Goal: Transaction & Acquisition: Purchase product/service

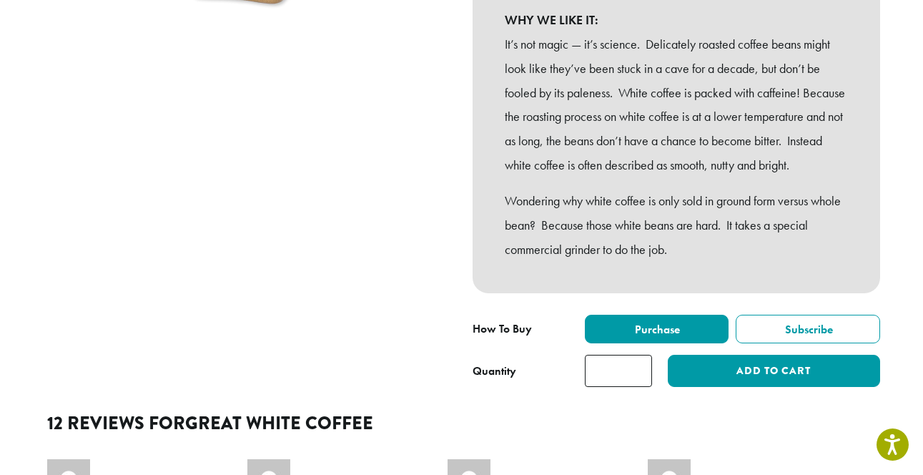
scroll to position [344, 0]
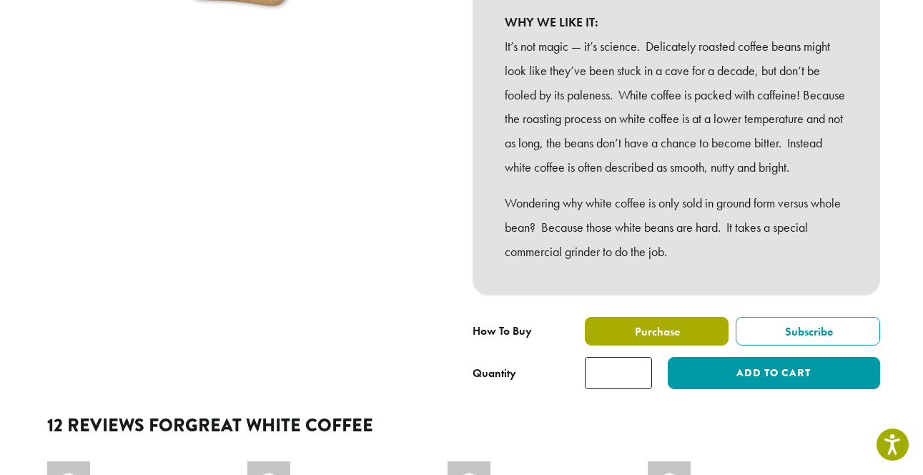
click at [651, 339] on span "Purchase" at bounding box center [656, 331] width 47 height 15
click at [652, 339] on span "Purchase" at bounding box center [656, 331] width 47 height 15
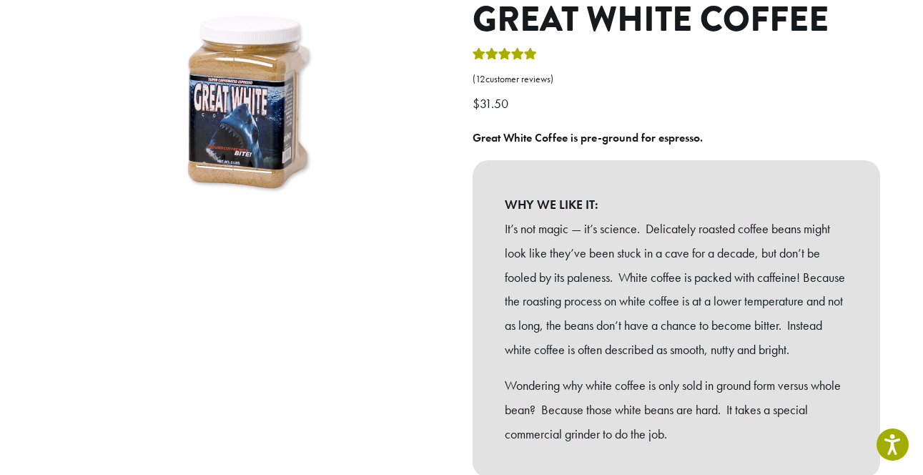
scroll to position [262, 0]
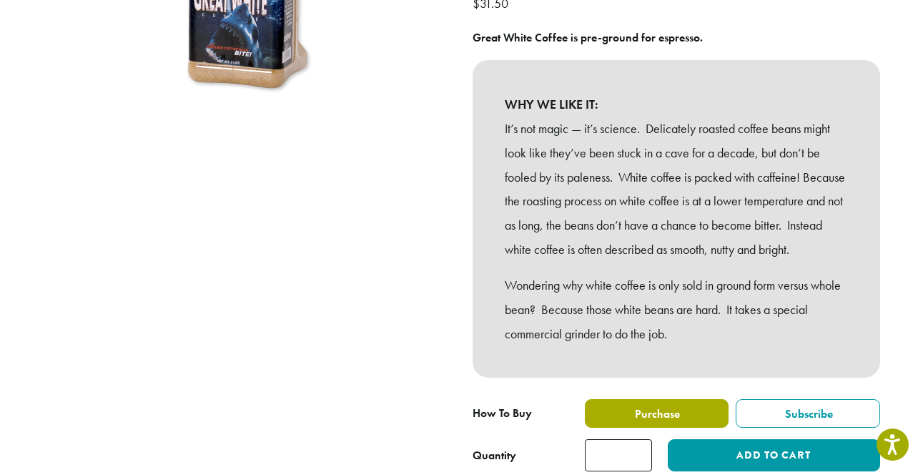
click at [644, 421] on span "Purchase" at bounding box center [656, 413] width 47 height 15
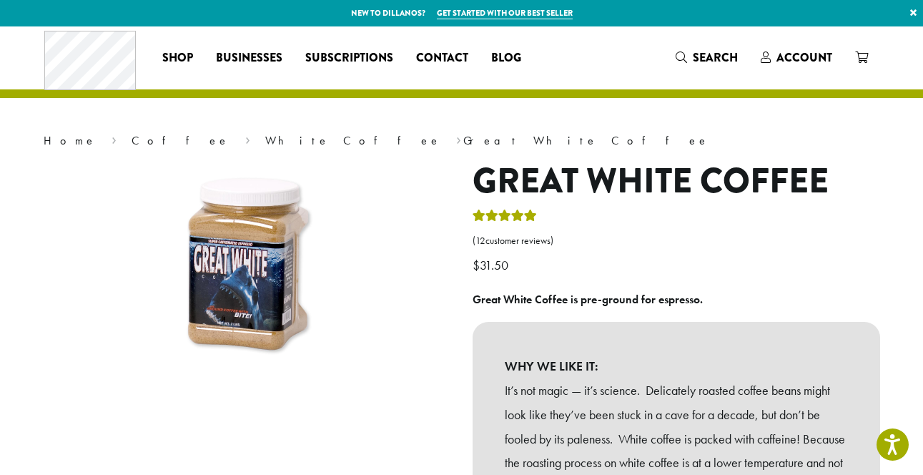
scroll to position [0, 0]
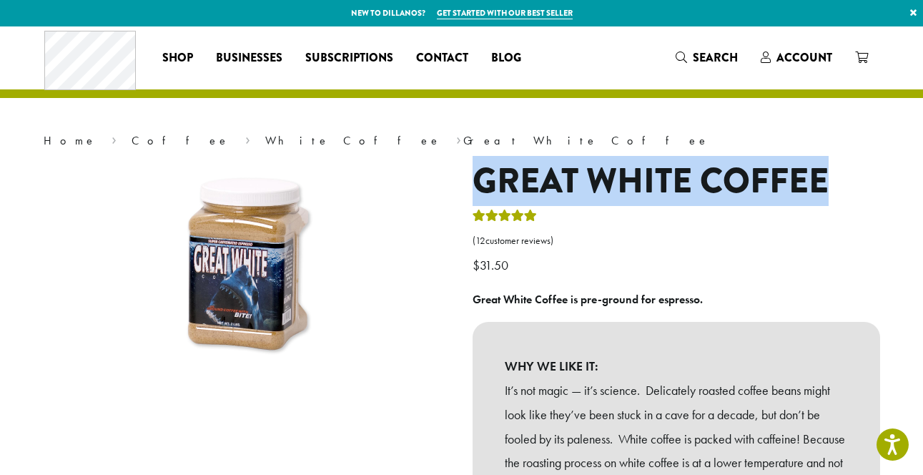
drag, startPoint x: 474, startPoint y: 174, endPoint x: 739, endPoint y: 164, distance: 265.4
click at [887, 178] on div "Great White Coffee ( 12 customer reviews) $ 31.50 Great White Coffee is pre-gro…" at bounding box center [676, 453] width 429 height 584
copy h1 "Great White Coffee"
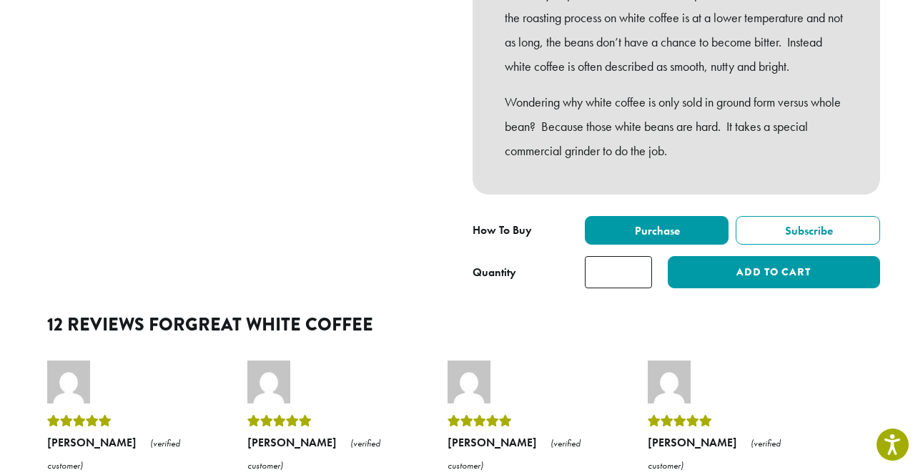
scroll to position [461, 0]
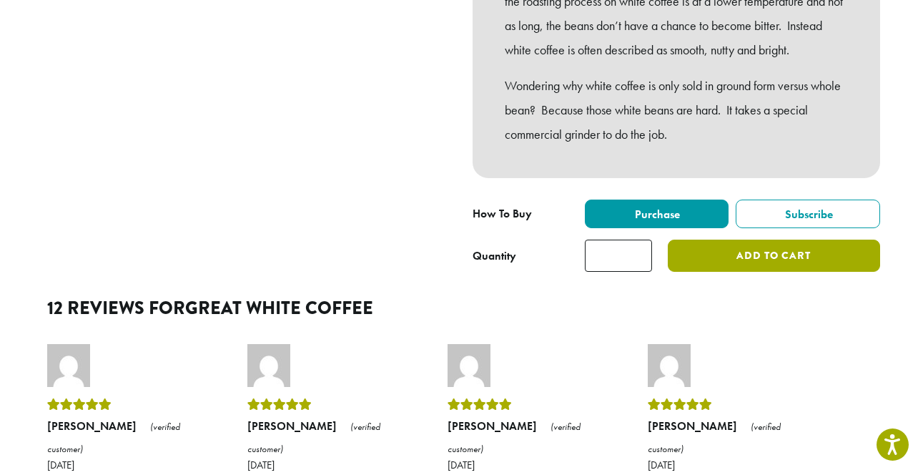
click at [716, 269] on button "Add to cart" at bounding box center [774, 255] width 212 height 32
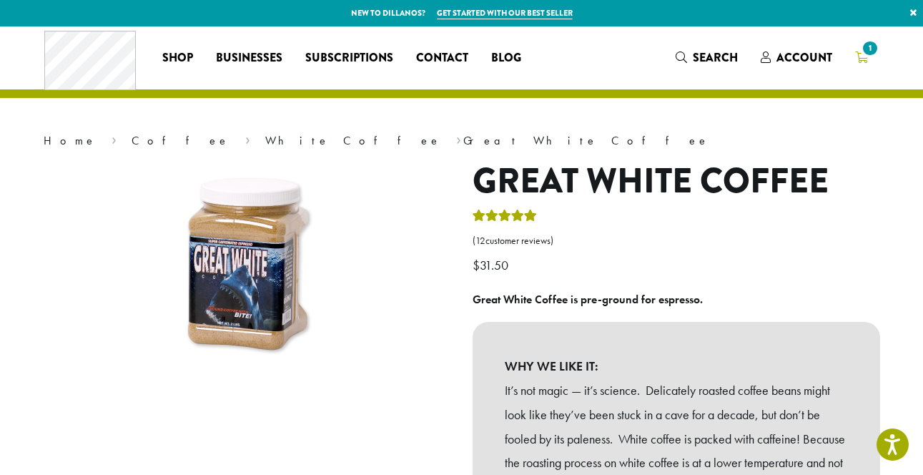
click at [861, 54] on span "1" at bounding box center [869, 48] width 19 height 19
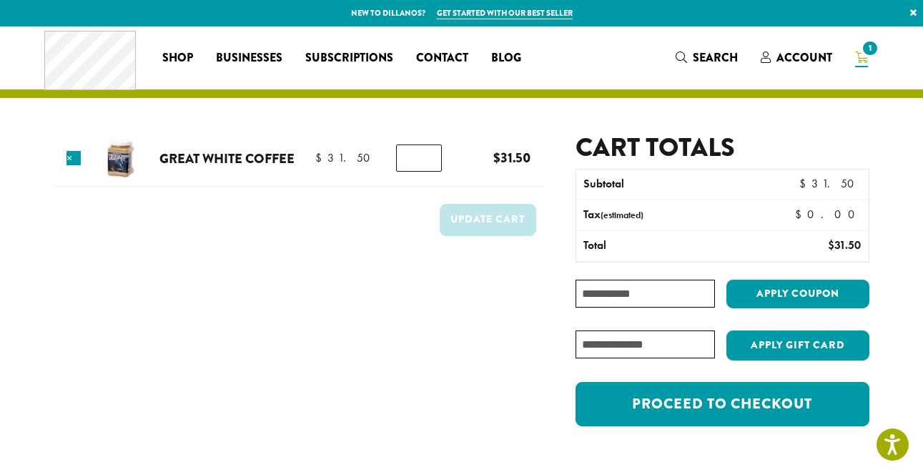
scroll to position [41, 0]
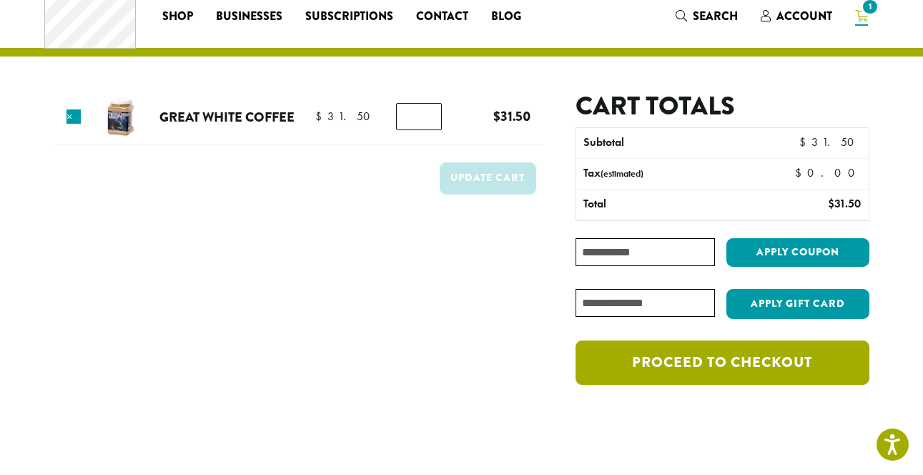
click at [746, 353] on link "Proceed to checkout" at bounding box center [721, 362] width 293 height 44
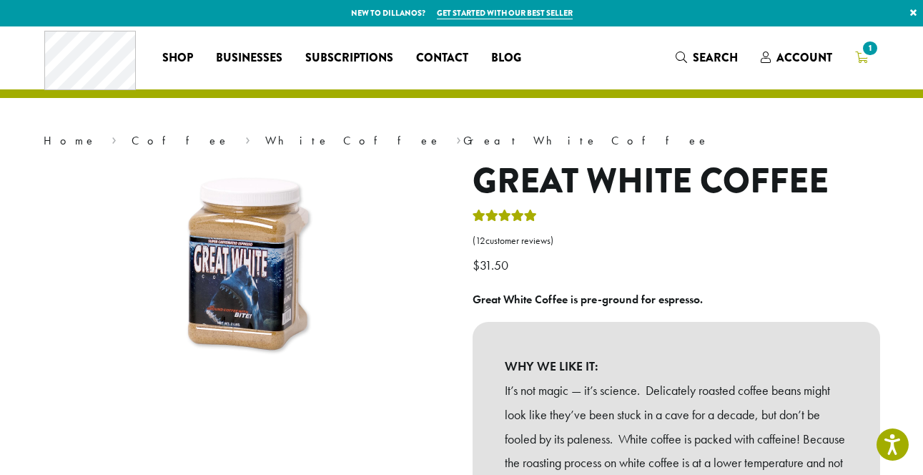
click at [862, 50] on span "1" at bounding box center [869, 48] width 19 height 19
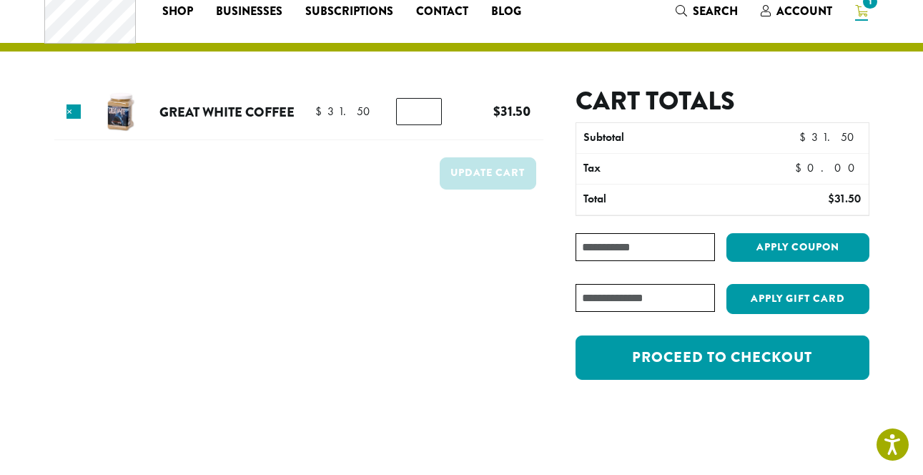
scroll to position [51, 0]
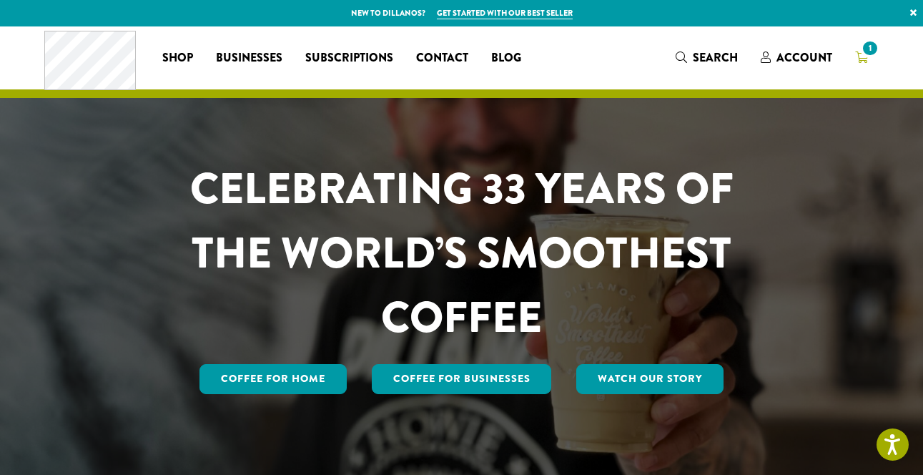
click at [866, 52] on span "1" at bounding box center [869, 48] width 19 height 19
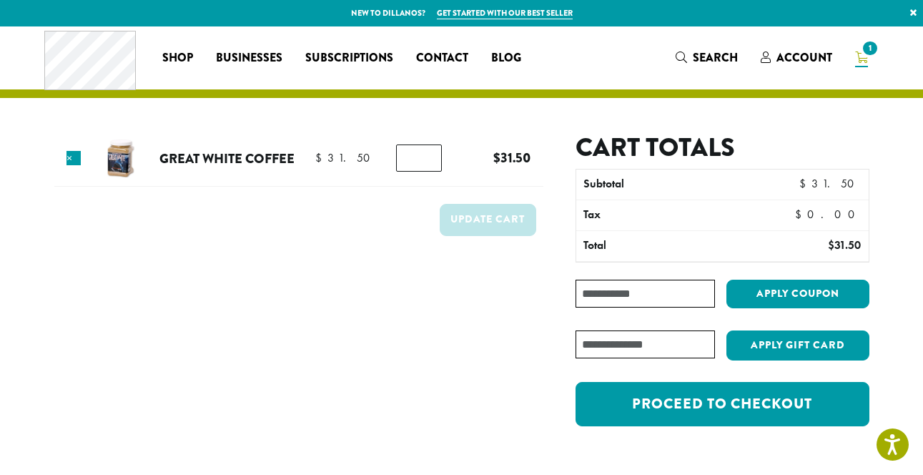
click at [869, 49] on span "1" at bounding box center [869, 48] width 19 height 19
click at [863, 50] on span "1" at bounding box center [869, 48] width 19 height 19
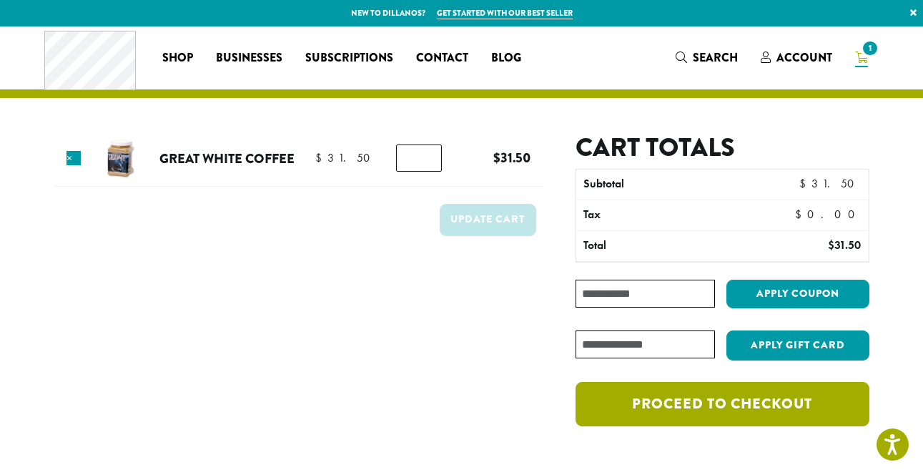
click at [769, 399] on link "Proceed to checkout" at bounding box center [721, 404] width 293 height 44
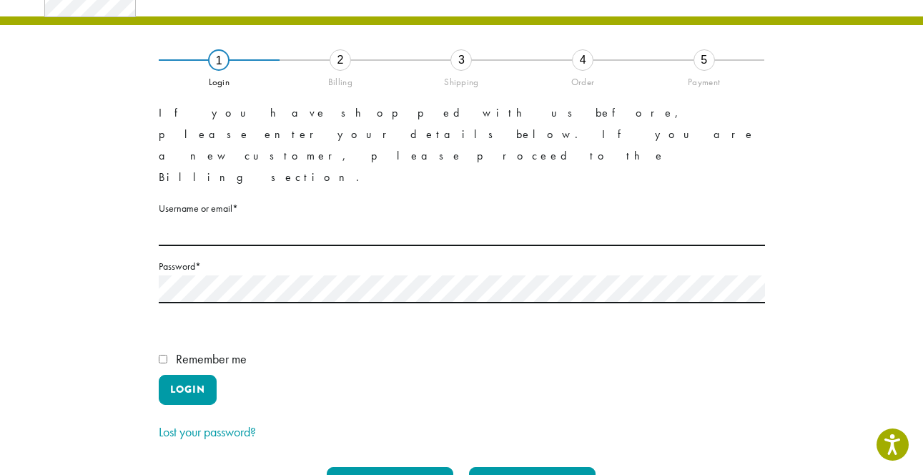
scroll to position [98, 0]
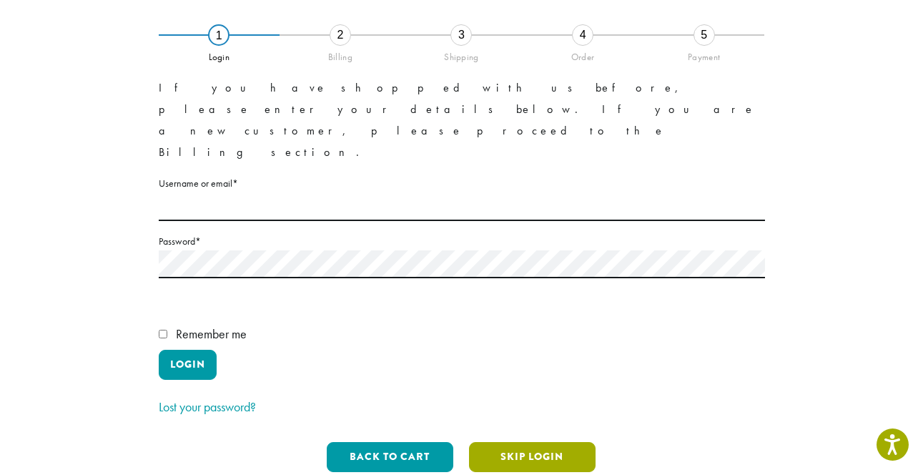
click at [550, 442] on button "Skip Login" at bounding box center [532, 457] width 127 height 30
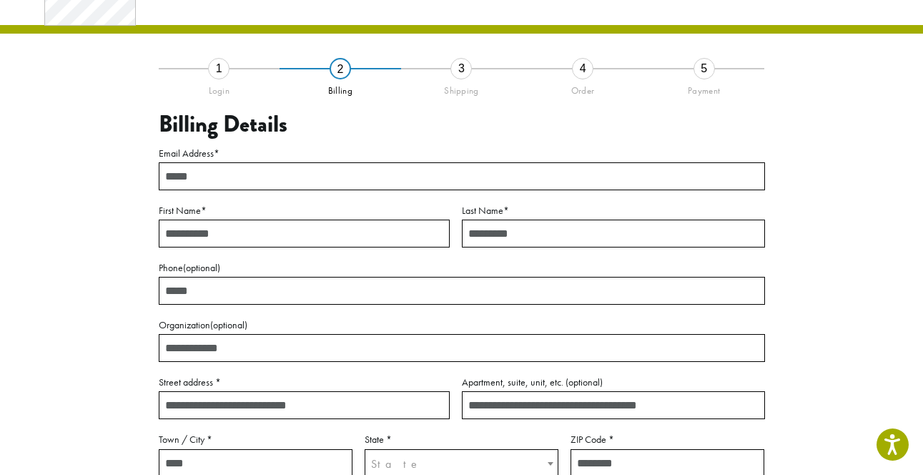
scroll to position [51, 0]
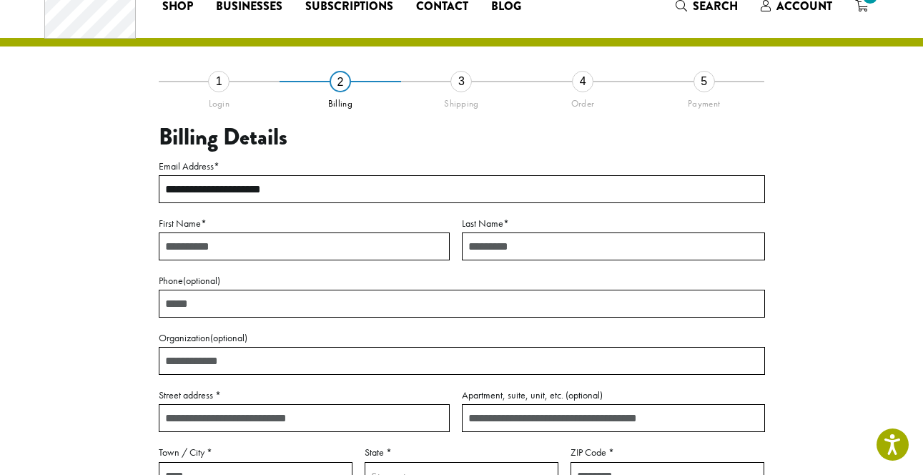
type input "**********"
type input "*******"
type input "********"
type input "**********"
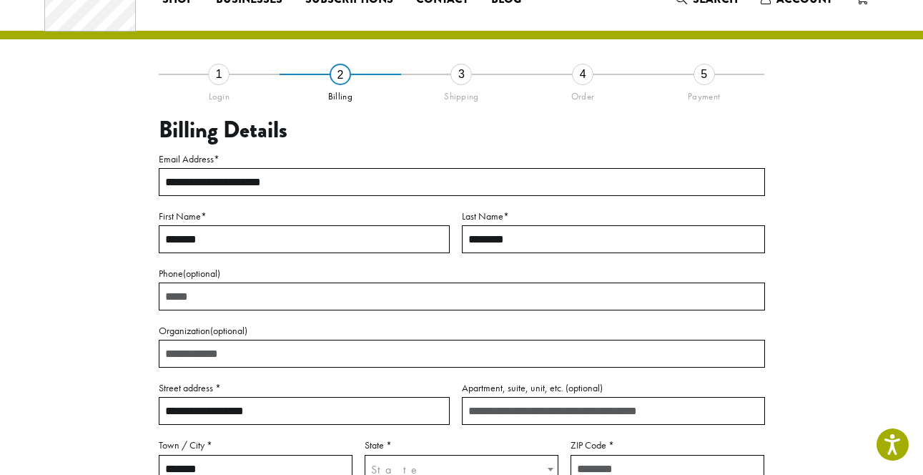
type input "*******"
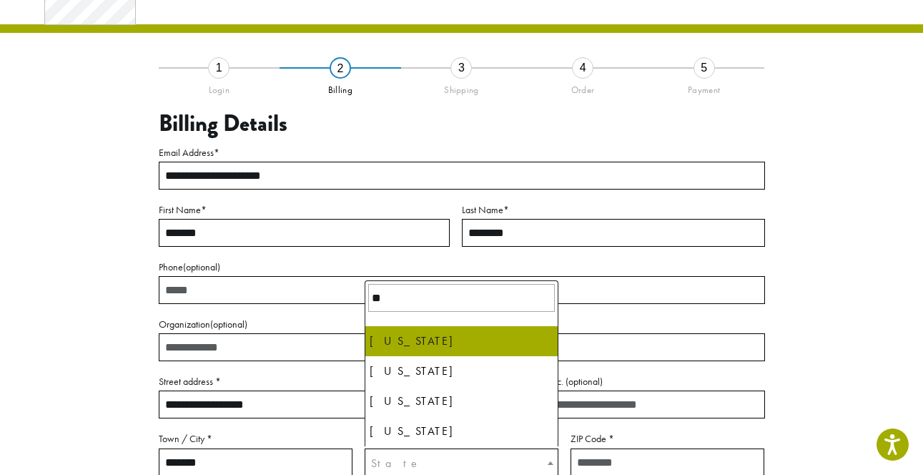
type input "**"
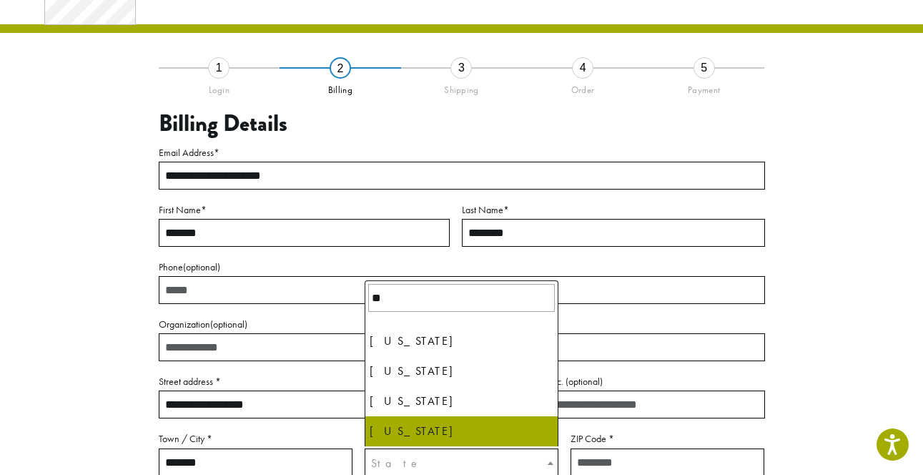
select select "**"
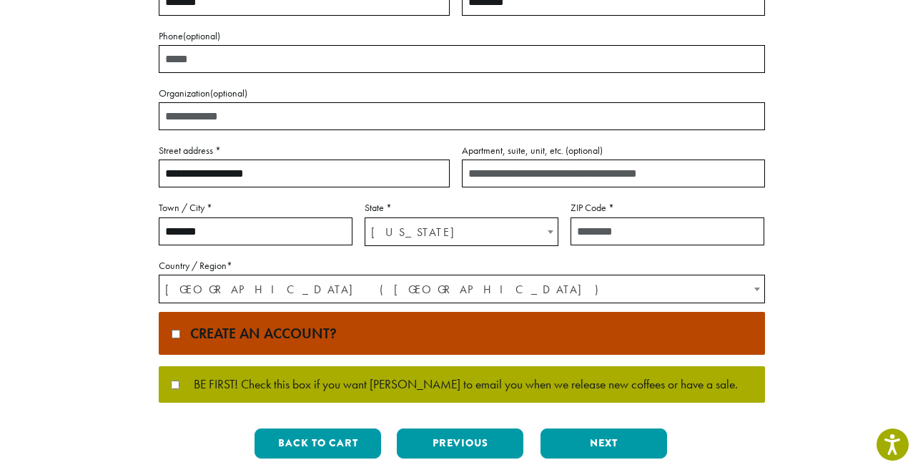
scroll to position [303, 0]
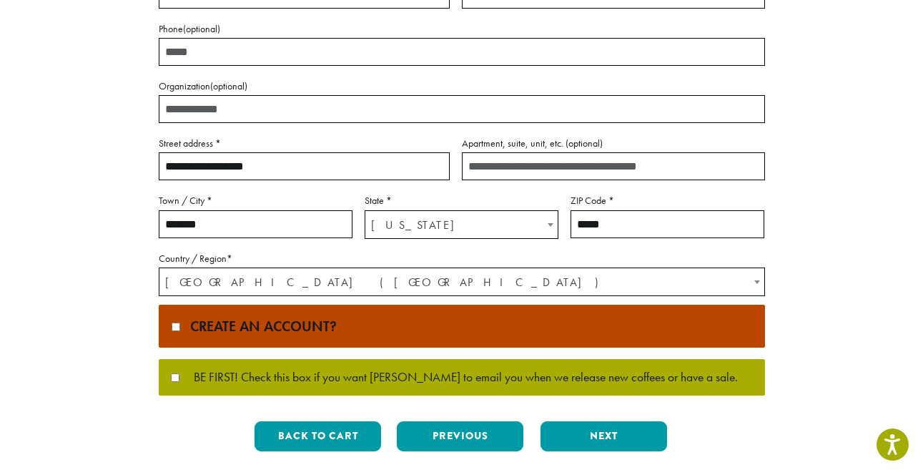
type input "*****"
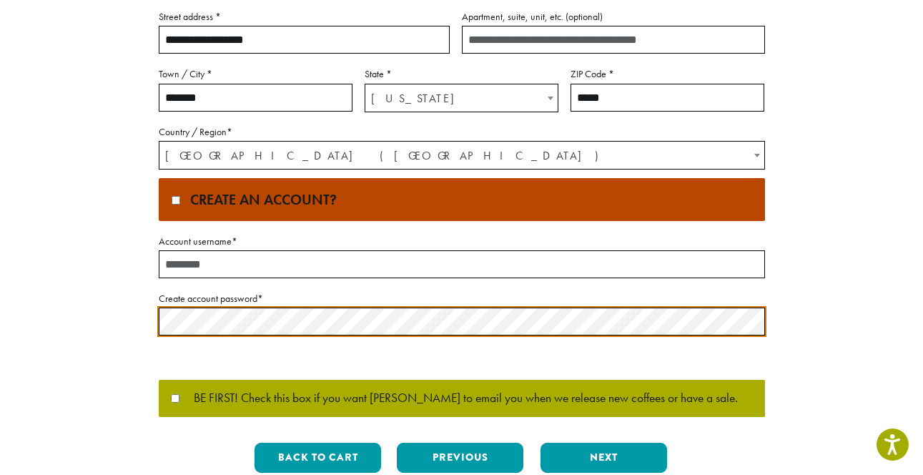
scroll to position [437, 0]
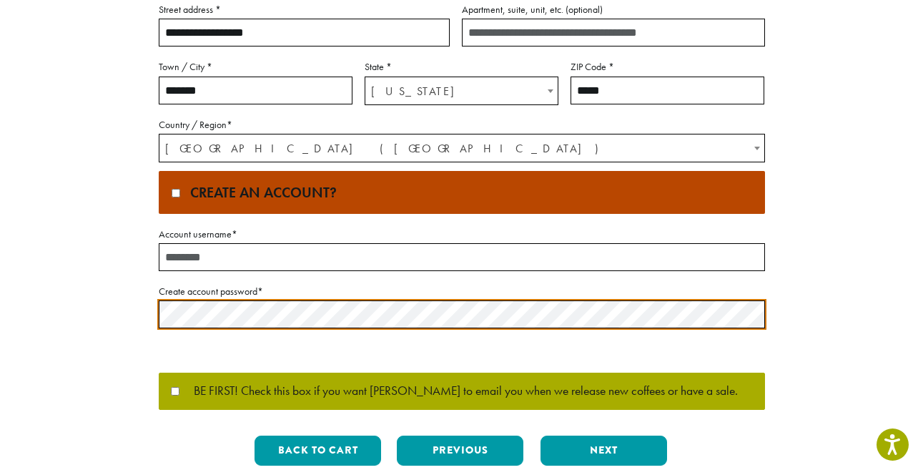
click at [177, 199] on label "Create an account?" at bounding box center [462, 192] width 606 height 43
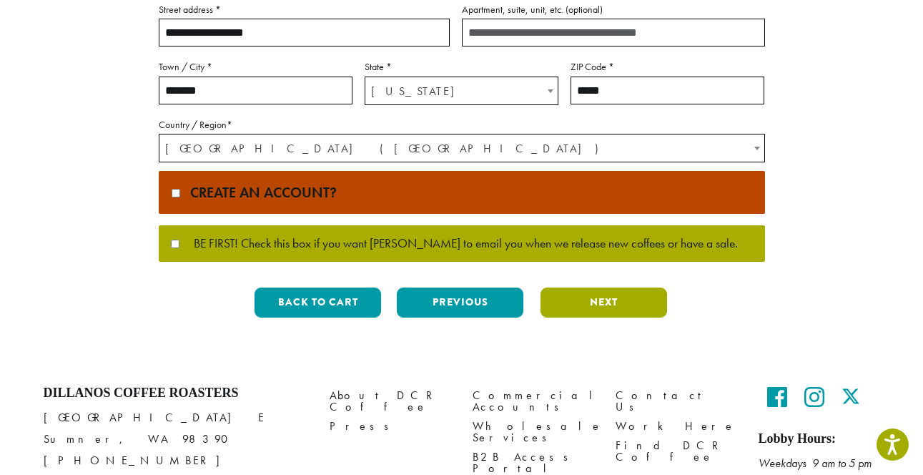
click at [616, 297] on button "Next" at bounding box center [603, 302] width 127 height 30
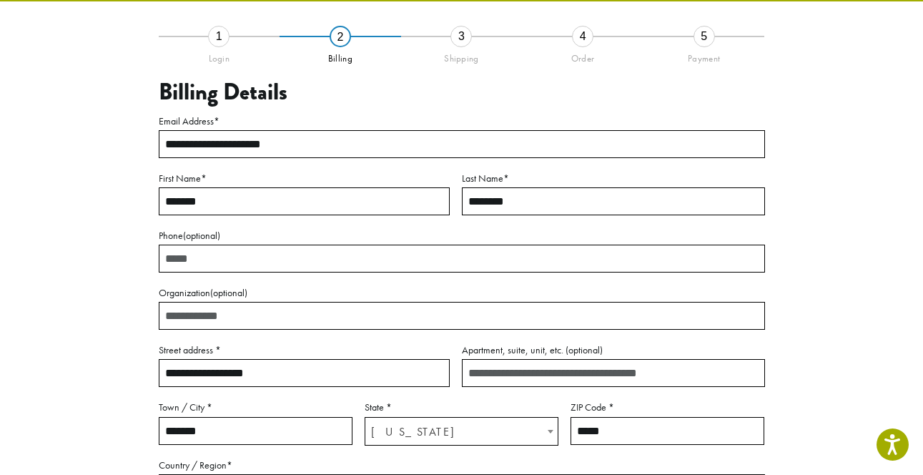
scroll to position [81, 0]
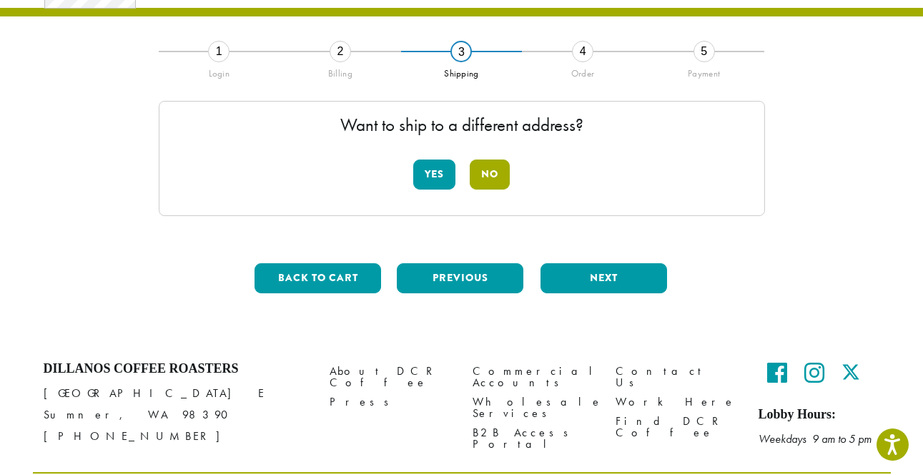
click at [485, 169] on button "No" at bounding box center [490, 174] width 40 height 30
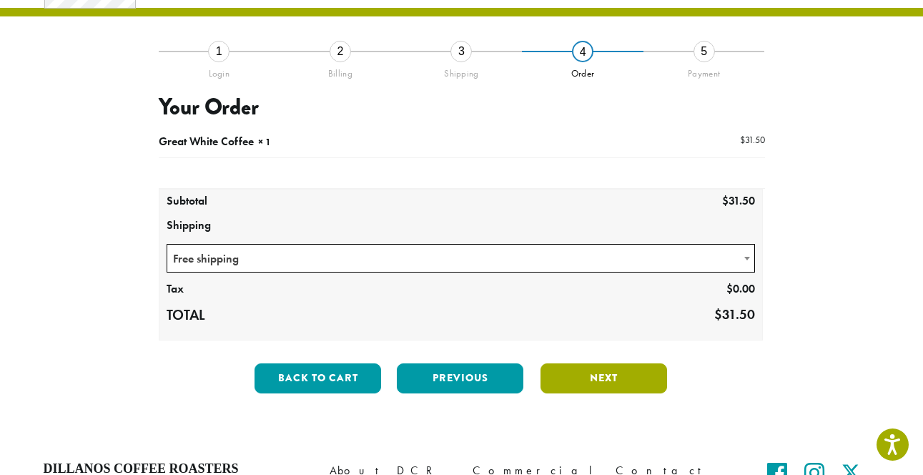
click at [620, 370] on button "Next" at bounding box center [603, 378] width 127 height 30
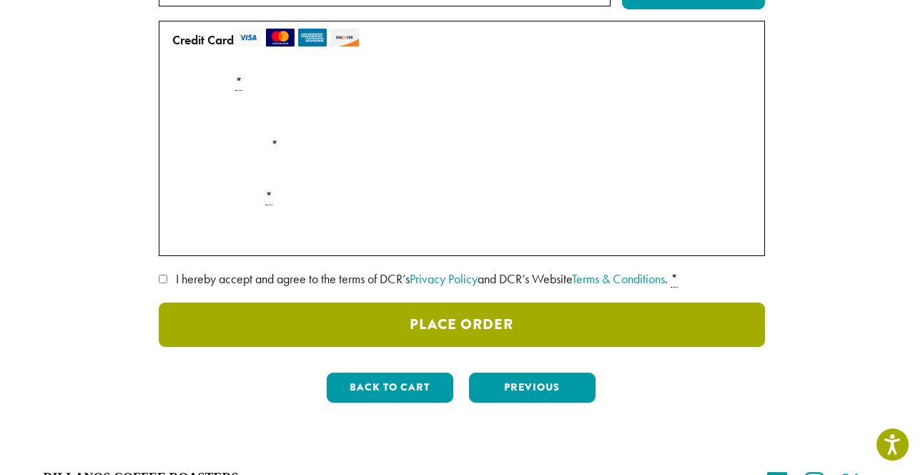
scroll to position [230, 0]
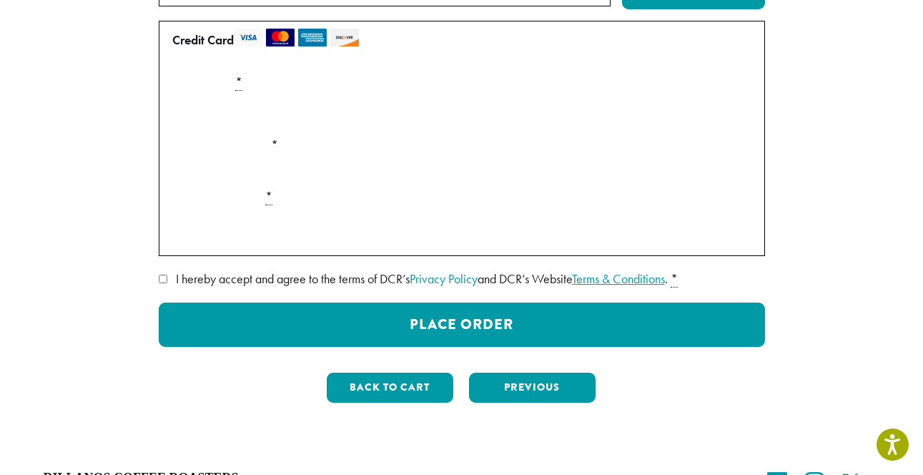
click at [642, 282] on link "Terms & Conditions" at bounding box center [618, 278] width 93 height 16
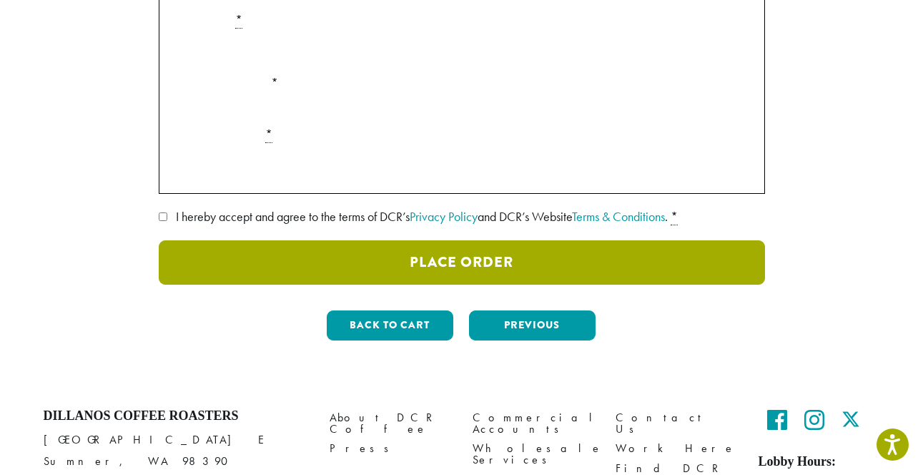
scroll to position [294, 0]
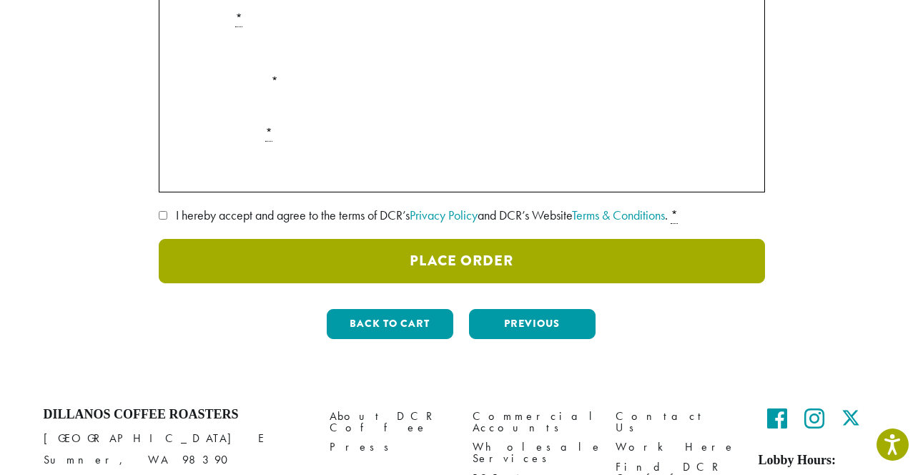
click at [471, 248] on button "Place Order" at bounding box center [462, 261] width 606 height 44
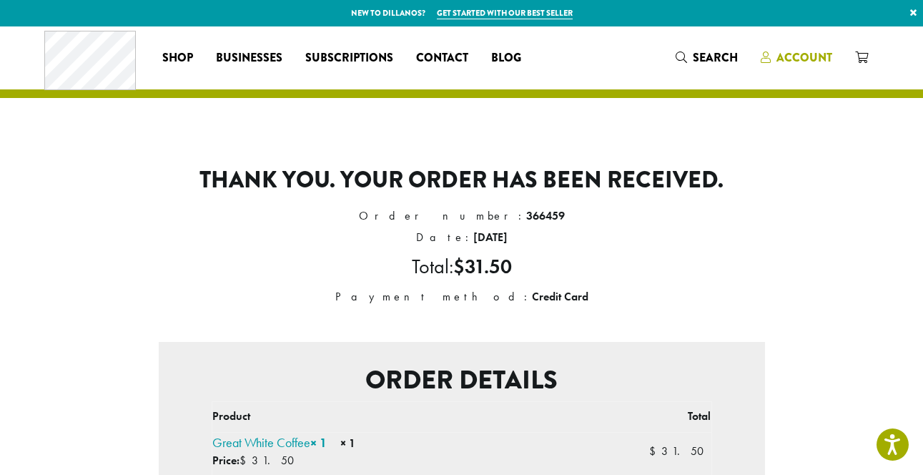
click at [814, 63] on span "Account" at bounding box center [804, 57] width 56 height 16
